Goal: Task Accomplishment & Management: Manage account settings

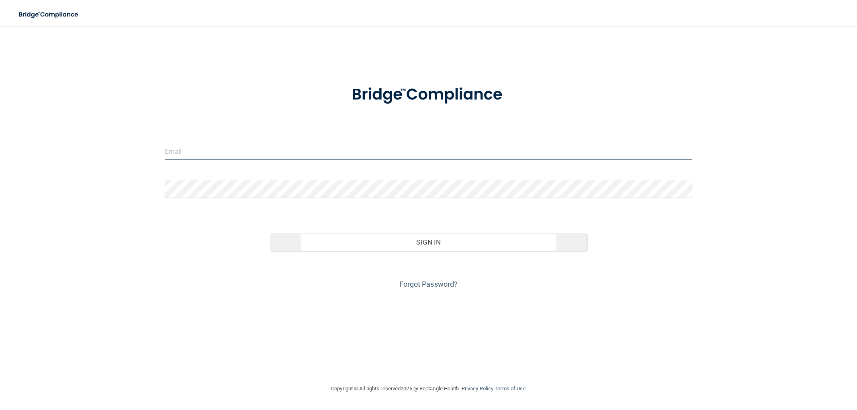
type input "[PERSON_NAME][EMAIL_ADDRESS][DOMAIN_NAME]"
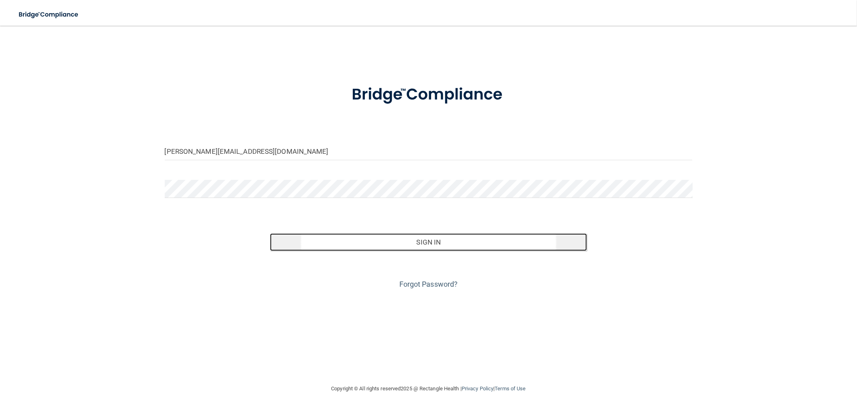
click at [438, 247] on button "Sign In" at bounding box center [428, 242] width 317 height 18
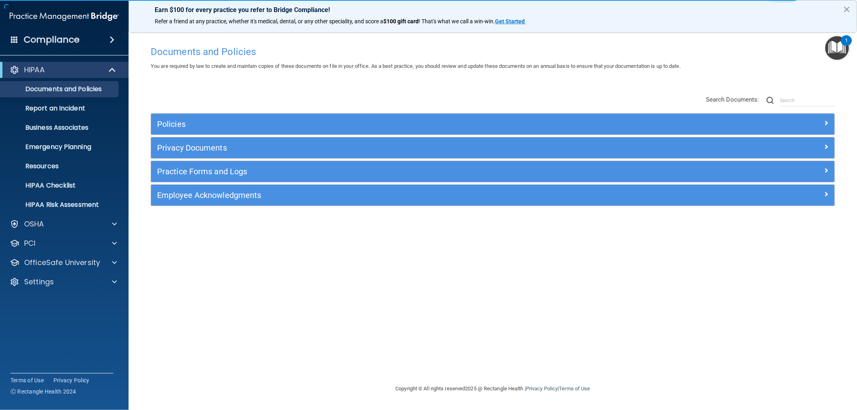
click at [850, 10] on button "×" at bounding box center [847, 9] width 8 height 13
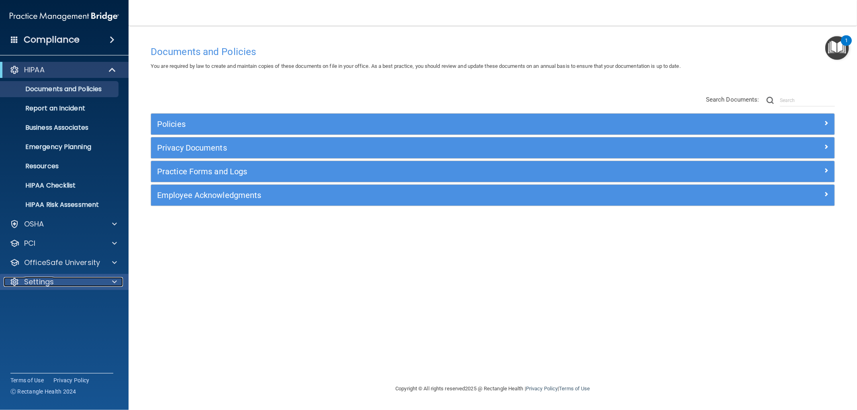
click at [45, 286] on p "Settings" at bounding box center [39, 282] width 30 height 10
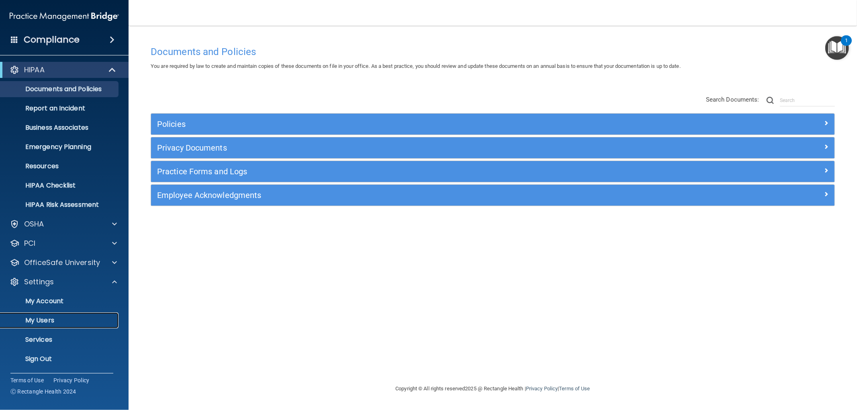
click at [73, 314] on link "My Users" at bounding box center [55, 320] width 127 height 16
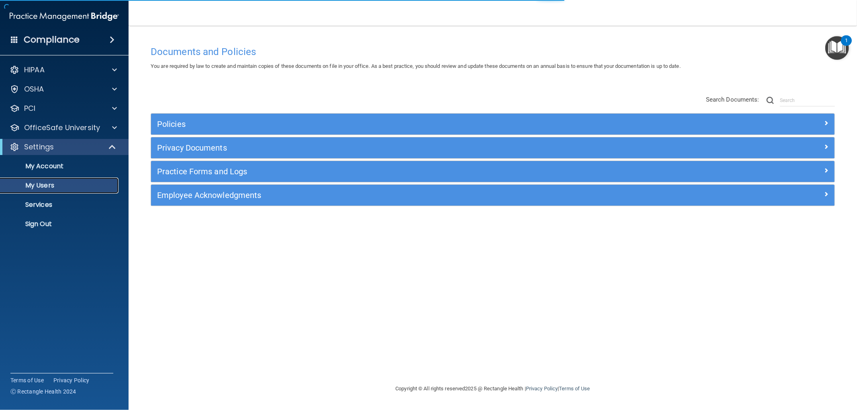
click at [45, 185] on p "My Users" at bounding box center [60, 186] width 110 height 8
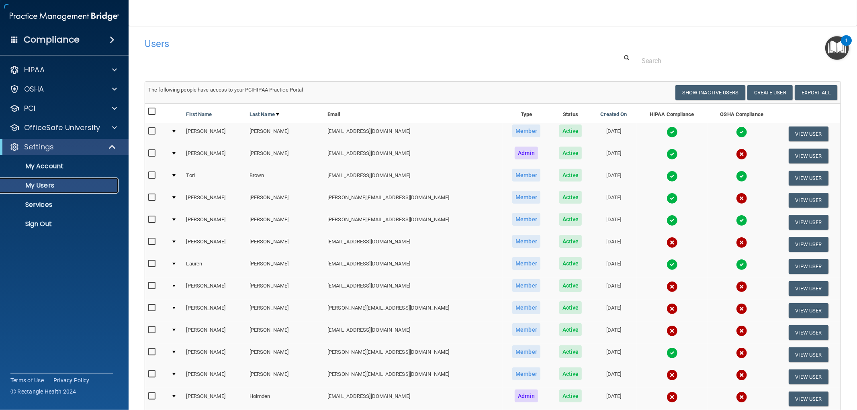
click at [45, 185] on p "My Users" at bounding box center [60, 186] width 110 height 8
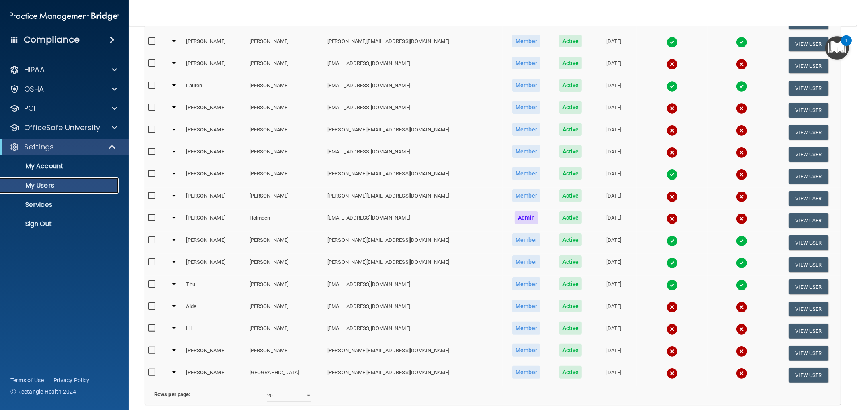
scroll to position [250, 0]
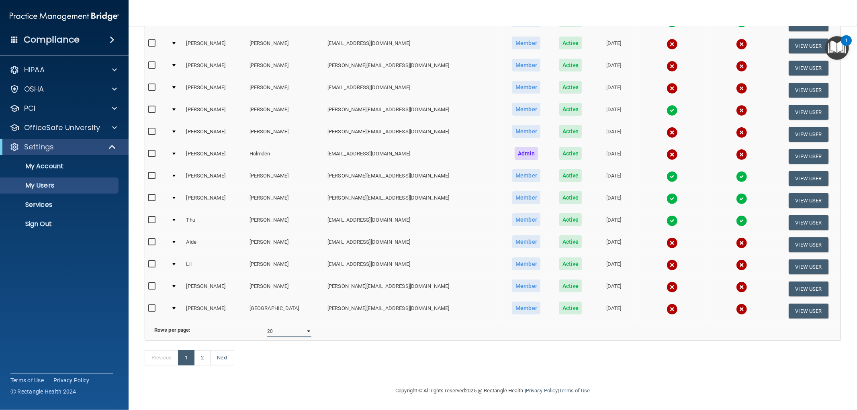
click at [296, 326] on select "10 20 30 40 all" at bounding box center [289, 331] width 44 height 12
select select "24"
click at [267, 325] on select "10 20 30 40 all" at bounding box center [289, 331] width 44 height 12
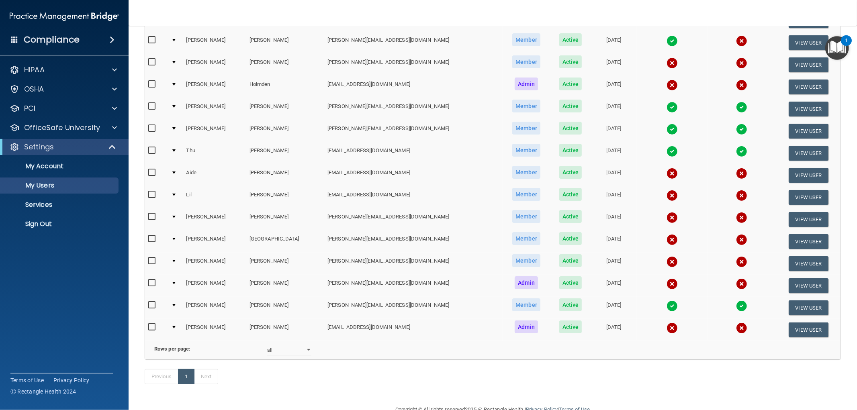
scroll to position [337, 0]
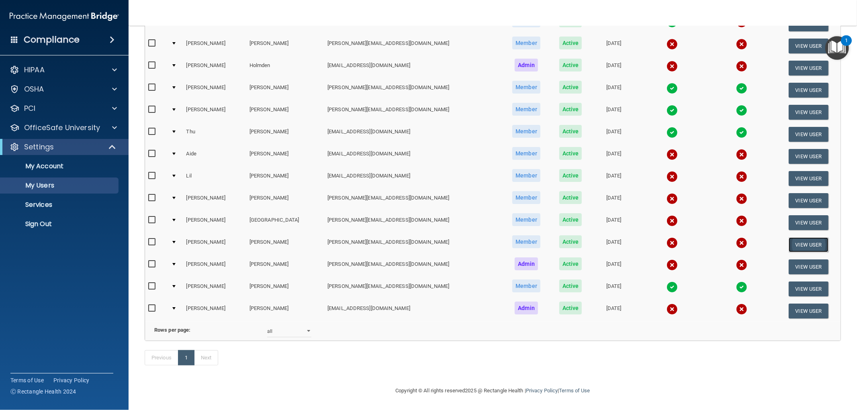
click at [813, 237] on button "View User" at bounding box center [808, 244] width 40 height 15
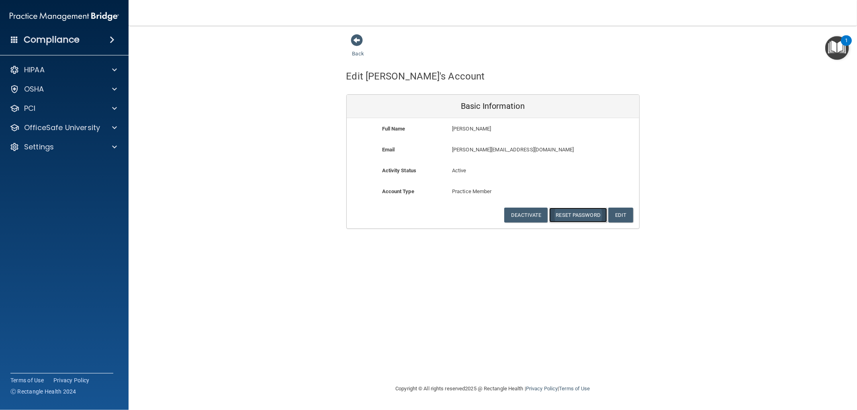
click at [592, 217] on button "Reset Password" at bounding box center [578, 215] width 58 height 15
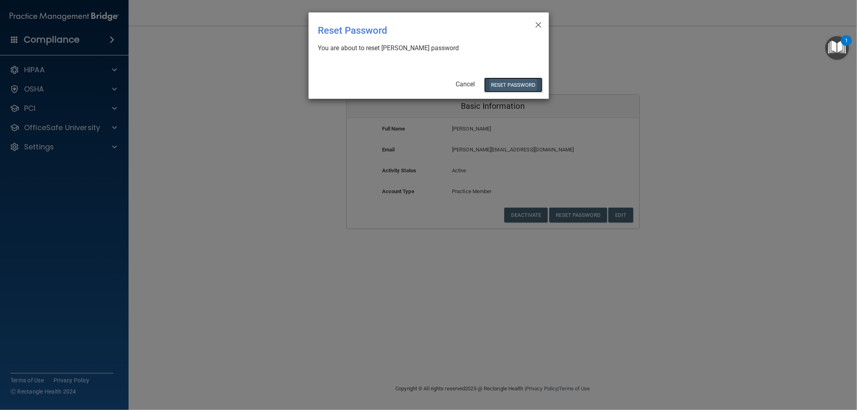
click at [513, 82] on button "Reset Password" at bounding box center [513, 85] width 58 height 15
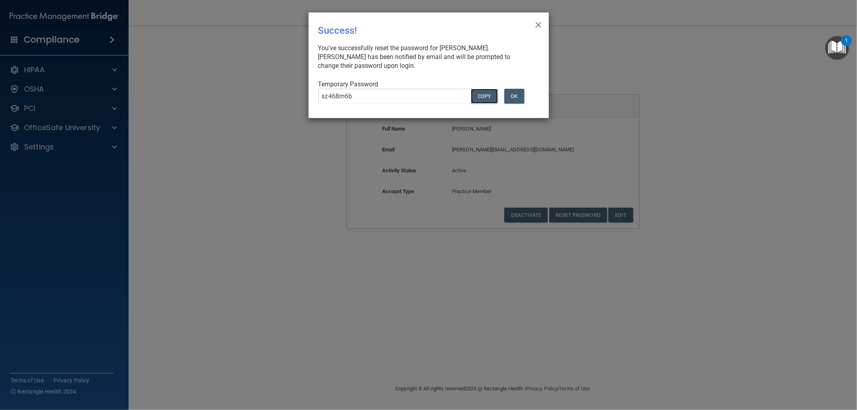
click at [491, 96] on button "COPY" at bounding box center [484, 96] width 27 height 15
click at [513, 96] on button "OK" at bounding box center [514, 96] width 20 height 15
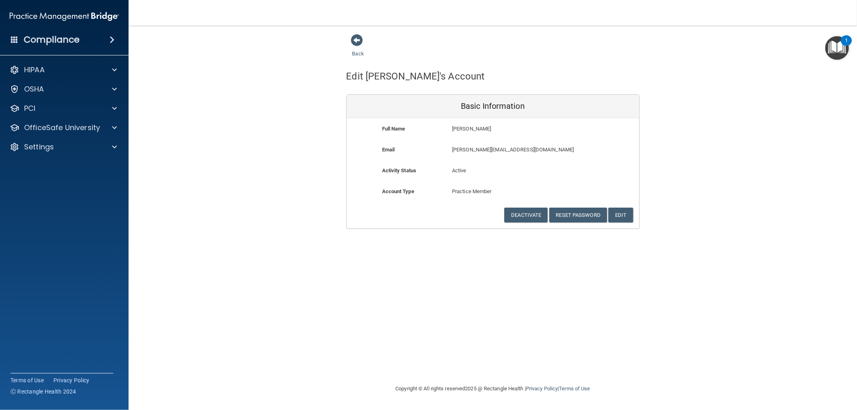
click at [532, 46] on div "Back" at bounding box center [492, 46] width 293 height 25
